Goal: Task Accomplishment & Management: Use online tool/utility

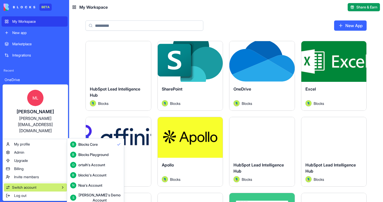
click at [99, 194] on div "Shelly's Demo Account" at bounding box center [99, 198] width 43 height 10
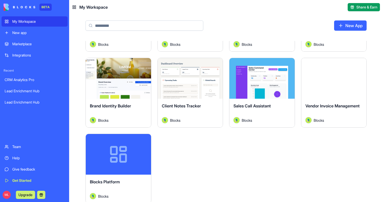
scroll to position [138, 0]
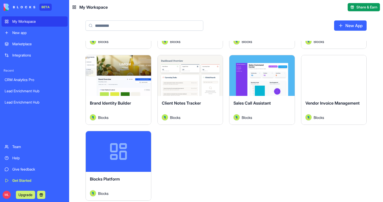
click at [331, 91] on div "Launch" at bounding box center [333, 75] width 65 height 41
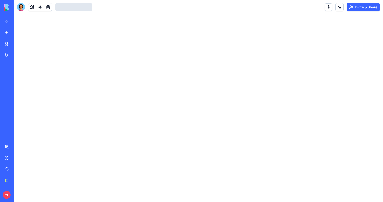
click at [331, 91] on div at bounding box center [198, 108] width 369 height 188
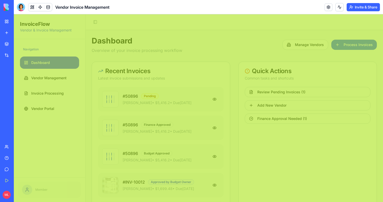
click at [172, 60] on div "Dashboard Overview of your invoice processing workflow Manage Vendors Process I…" at bounding box center [234, 197] width 285 height 323
click at [173, 51] on p "Overview of your invoice processing workflow" at bounding box center [137, 50] width 91 height 6
click at [28, 41] on div "Navigation Dashboard Vendor Management Invoice Processing Vendor Portal" at bounding box center [49, 108] width 71 height 138
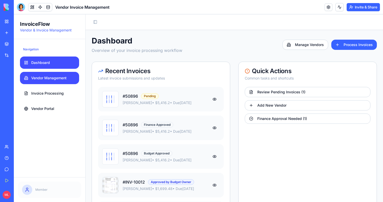
click at [57, 81] on link "Vendor Management" at bounding box center [49, 78] width 59 height 12
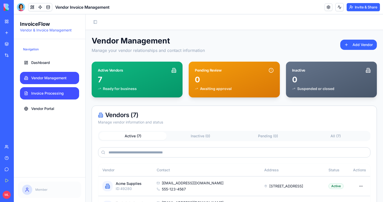
click at [59, 97] on link "Invoice Processing" at bounding box center [49, 93] width 59 height 12
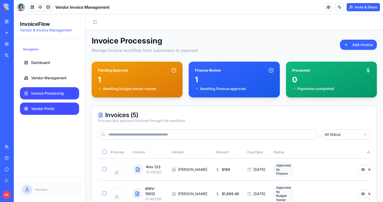
click at [59, 109] on link "Vendor Portal" at bounding box center [49, 109] width 59 height 12
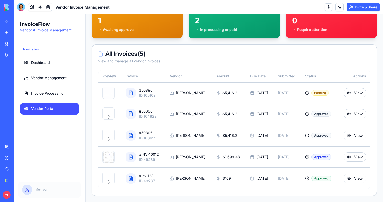
scroll to position [106, 0]
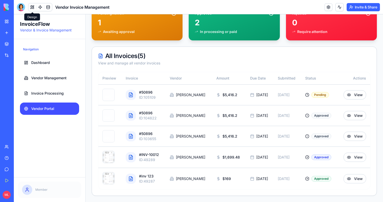
click at [31, 8] on button at bounding box center [32, 7] width 8 height 8
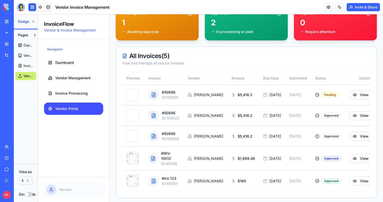
scroll to position [109, 0]
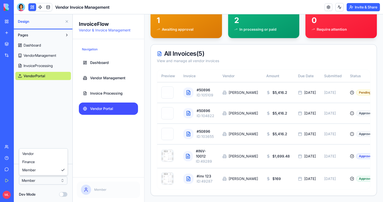
click at [44, 184] on html "BETA My Workspace New app Marketplace Integrations Recent CRM Analytics Pro Lea…" at bounding box center [191, 101] width 383 height 202
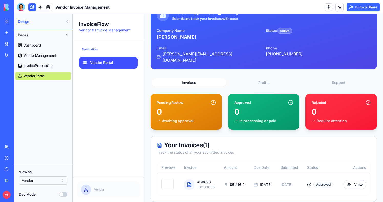
scroll to position [58, 0]
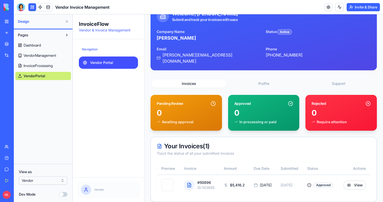
click at [67, 23] on button at bounding box center [67, 21] width 8 height 8
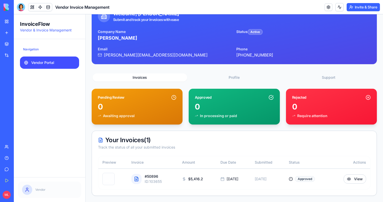
scroll to position [0, 0]
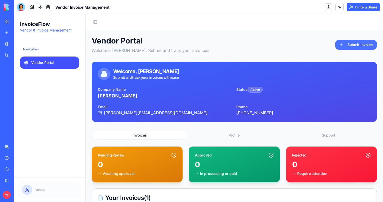
click at [367, 44] on button "Submit Invoice" at bounding box center [356, 45] width 42 height 10
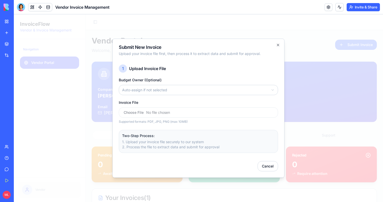
click at [210, 82] on div "Budget Owner (Optional) Auto-assign if not selected" at bounding box center [198, 86] width 159 height 18
click at [194, 87] on body "InvoiceFlow Vendor & Invoice Management Navigation Vendor Portal Vendor Toggle …" at bounding box center [198, 137] width 369 height 246
click at [184, 120] on div "Supported formats: PDF, JPG, PNG (max 10MB)" at bounding box center [198, 122] width 159 height 4
click at [149, 111] on input "Invoice File" at bounding box center [198, 113] width 159 height 10
type input "**********"
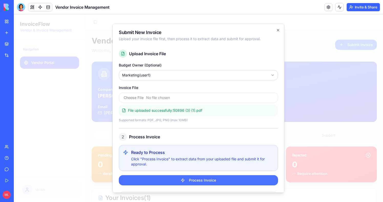
click at [208, 181] on button "Process Invoice" at bounding box center [198, 180] width 159 height 10
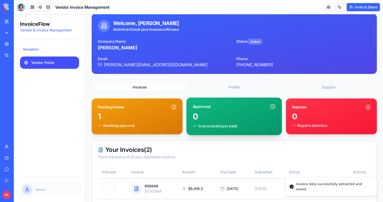
scroll to position [49, 0]
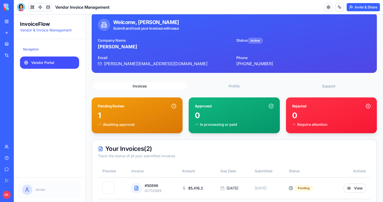
click at [10, 71] on span "Recent" at bounding box center [7, 71] width 11 height 4
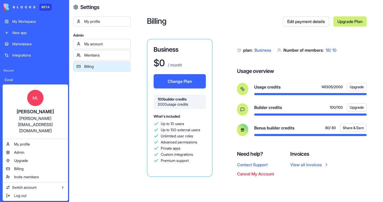
click at [111, 117] on html "BETA My Workspace New app Marketplace Integrations Recent Excel One Drive Share…" at bounding box center [191, 101] width 383 height 202
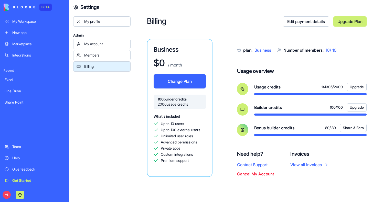
click at [5, 145] on link "Team" at bounding box center [35, 147] width 66 height 10
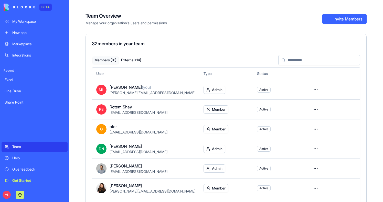
click at [331, 17] on button "Invite Members" at bounding box center [344, 19] width 44 height 10
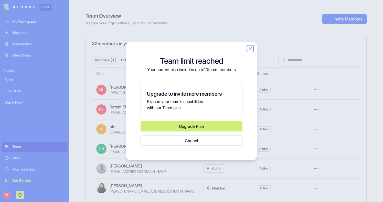
click at [251, 49] on button "Close" at bounding box center [250, 48] width 5 height 5
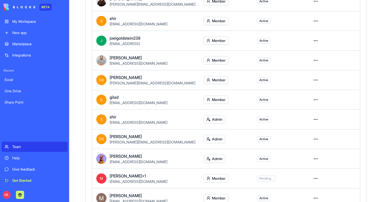
scroll to position [255, 0]
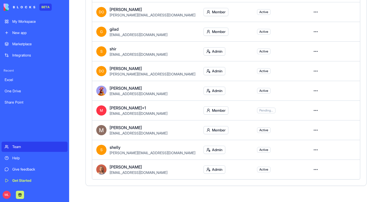
click at [315, 127] on html "BETA My Workspace New app Marketplace Integrations Recent Excel One Drive Share…" at bounding box center [191, 101] width 383 height 202
click at [308, 162] on div "Remove user" at bounding box center [297, 160] width 41 height 8
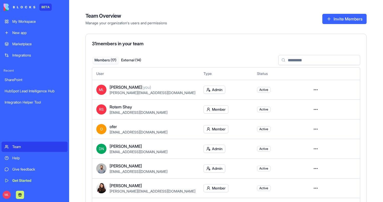
click at [37, 148] on div "Team" at bounding box center [38, 146] width 52 height 5
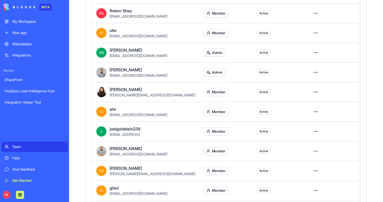
scroll to position [94, 0]
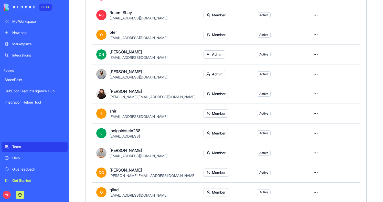
click at [313, 133] on html "BETA My Workspace New app Marketplace Integrations Recent SharePoint HubSpot Le…" at bounding box center [191, 101] width 383 height 202
click at [305, 165] on div "Remove user" at bounding box center [297, 163] width 41 height 8
